Goal: Navigation & Orientation: Find specific page/section

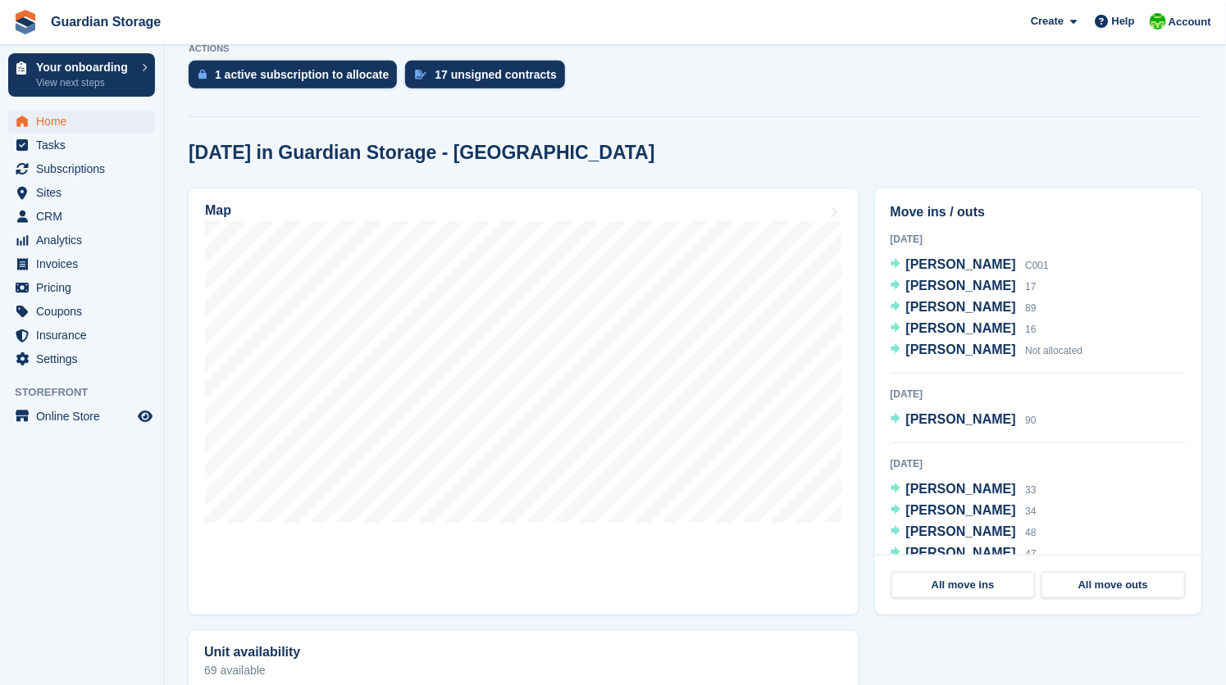
scroll to position [394, 0]
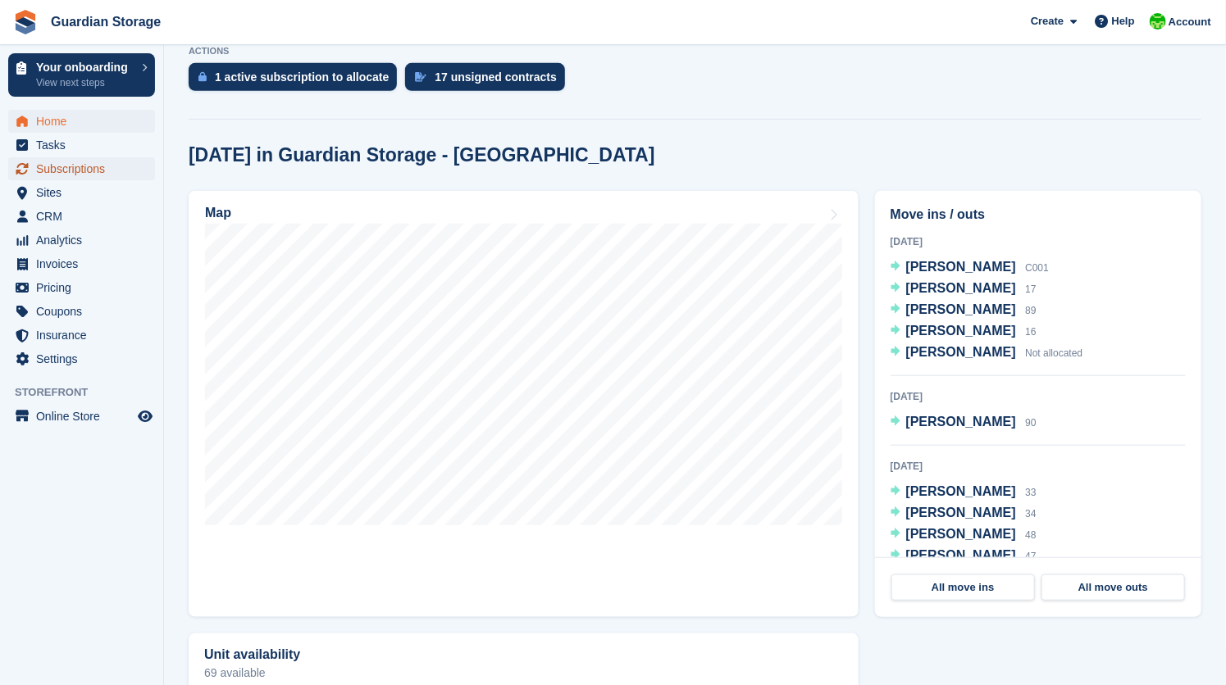
click at [70, 175] on span "Subscriptions" at bounding box center [85, 168] width 98 height 23
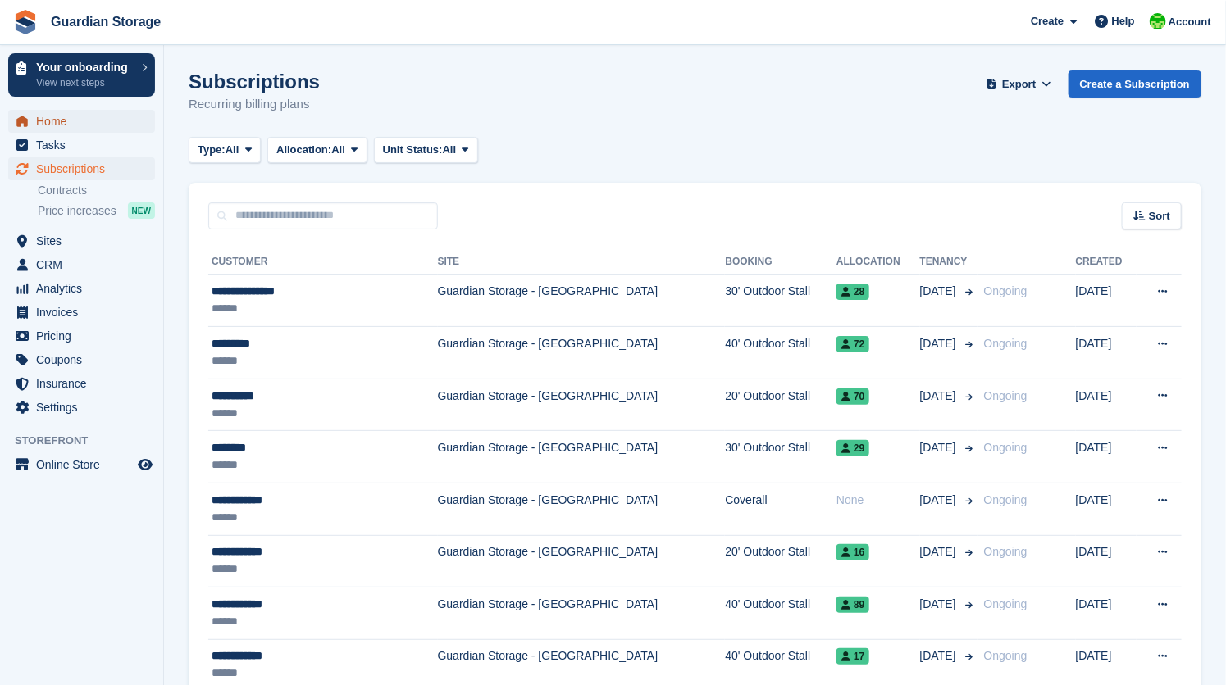
click at [48, 126] on span "Home" at bounding box center [85, 121] width 98 height 23
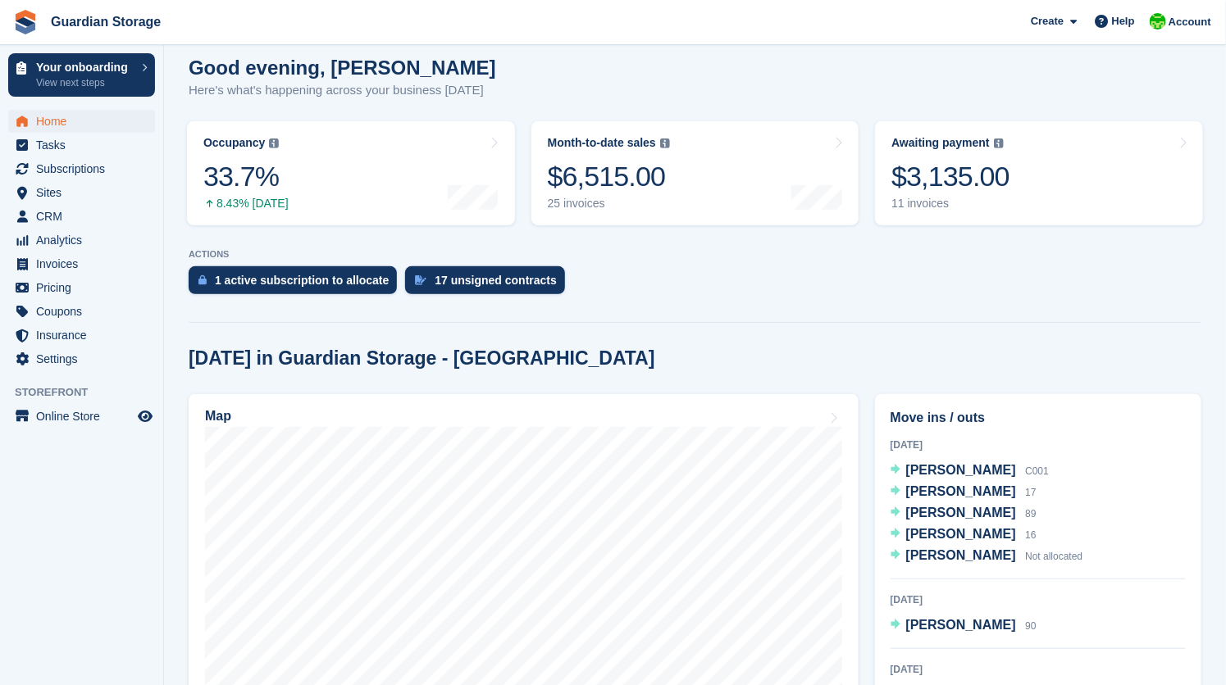
scroll to position [148, 0]
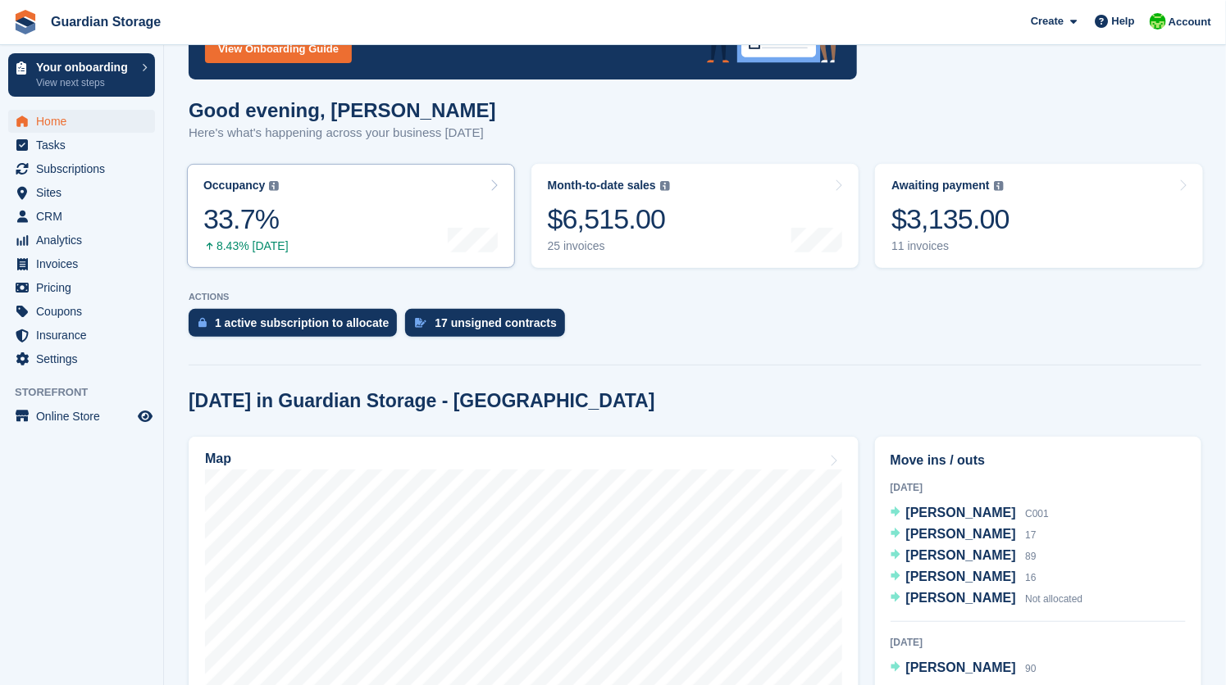
click at [235, 220] on div "33.7%" at bounding box center [245, 220] width 85 height 34
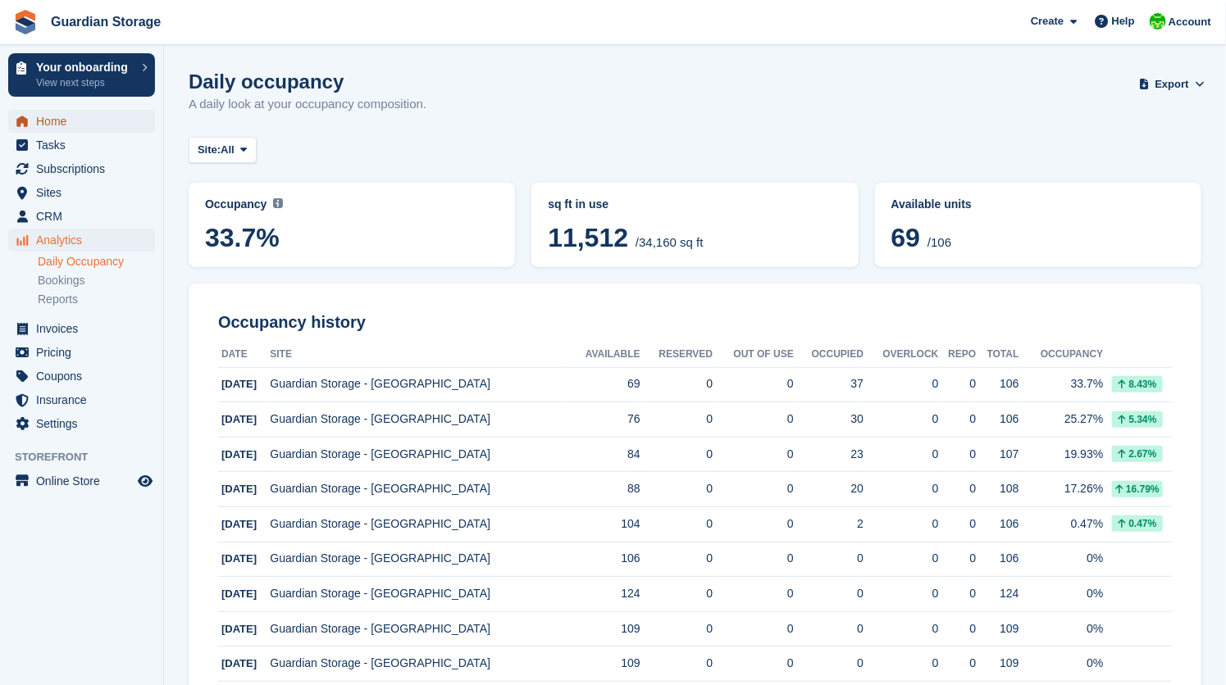
click at [82, 129] on span "Home" at bounding box center [85, 121] width 98 height 23
